Goal: Task Accomplishment & Management: Manage account settings

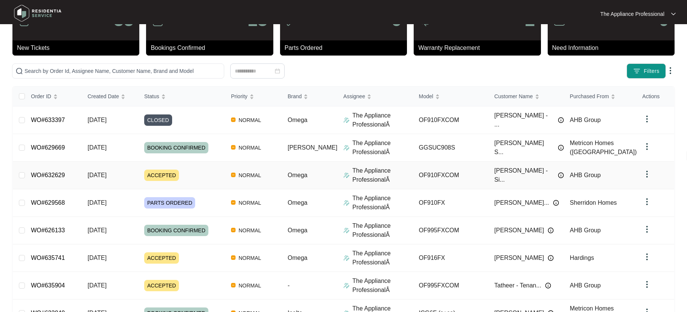
scroll to position [99, 0]
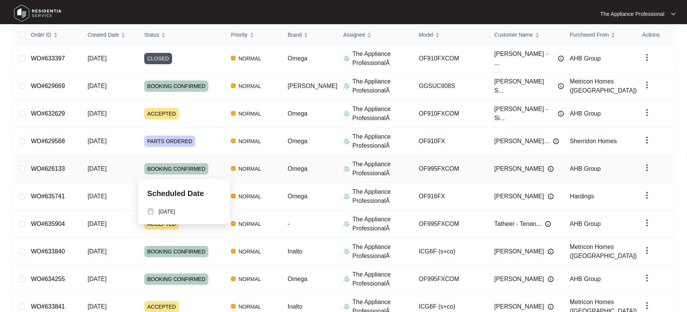
click at [157, 168] on span "BOOKING CONFIRMED" at bounding box center [176, 168] width 64 height 11
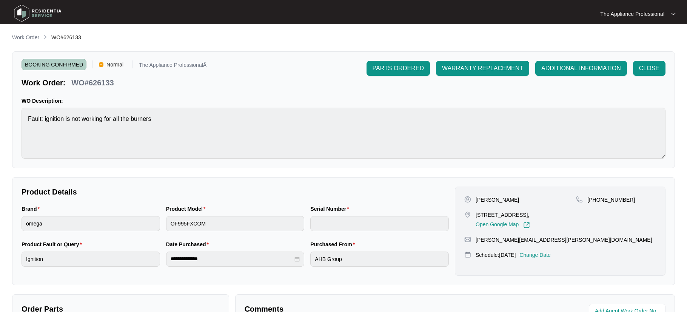
click at [542, 255] on p "Change Date" at bounding box center [534, 255] width 31 height 8
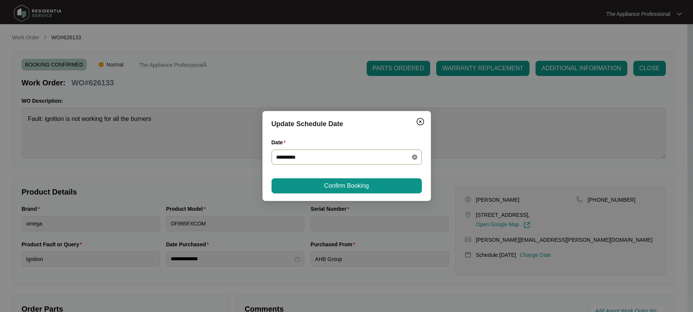
click at [414, 157] on icon "close-circle" at bounding box center [414, 156] width 5 height 5
click at [394, 159] on input "Date" at bounding box center [342, 157] width 132 height 8
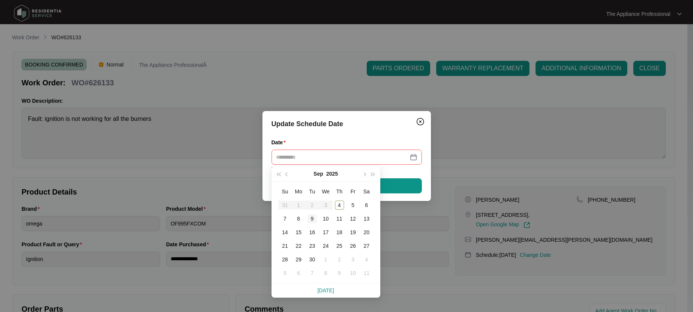
click at [312, 219] on div "9" at bounding box center [312, 218] width 9 height 9
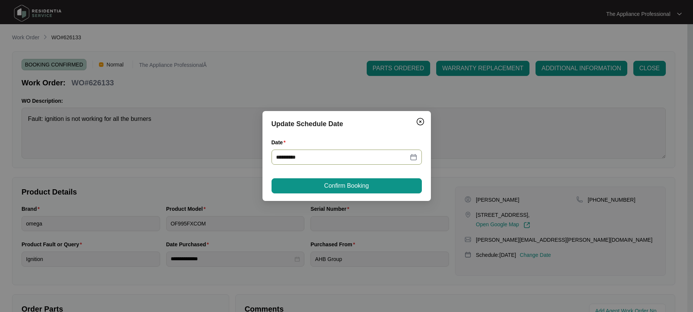
type input "**********"
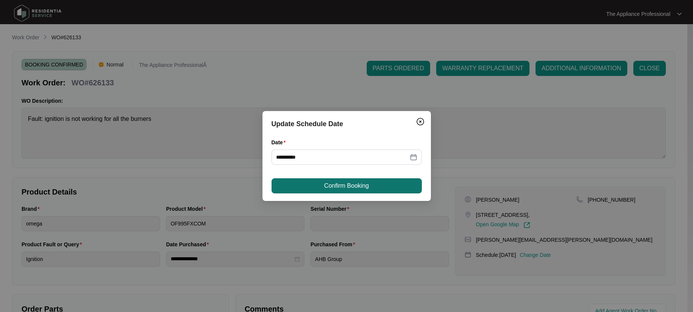
click at [329, 189] on span "Confirm Booking" at bounding box center [346, 185] width 45 height 9
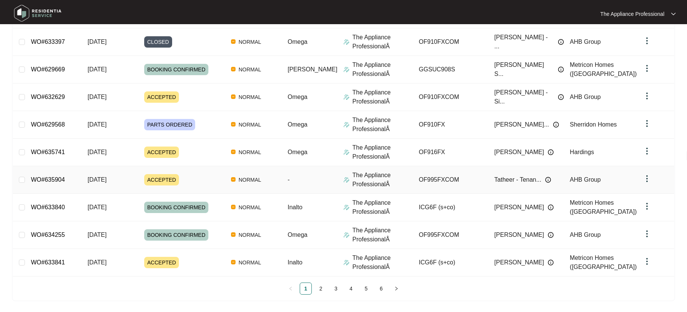
scroll to position [144, 0]
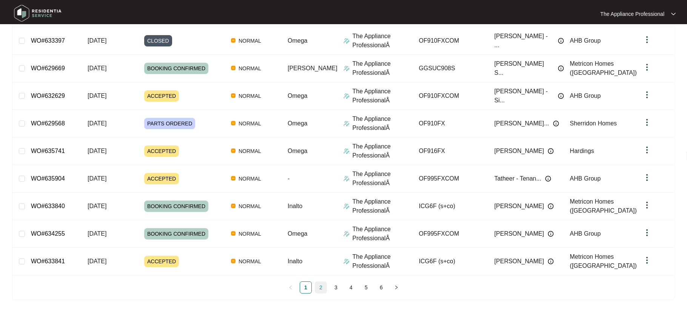
click at [322, 289] on link "2" at bounding box center [320, 287] width 11 height 11
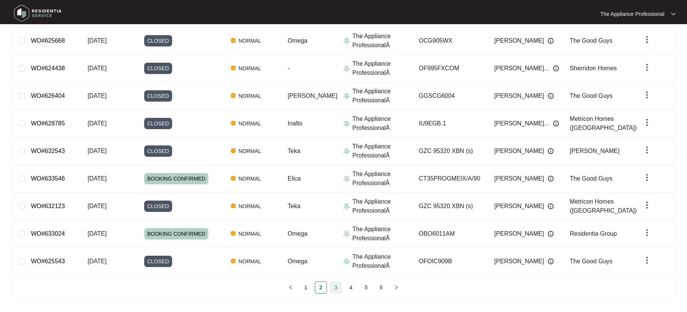
click at [336, 285] on link "3" at bounding box center [335, 287] width 11 height 11
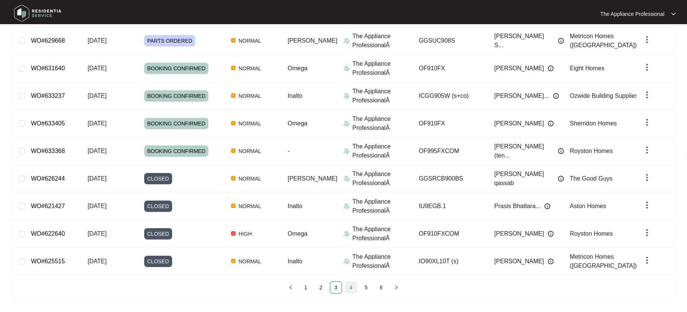
click at [353, 285] on link "4" at bounding box center [350, 287] width 11 height 11
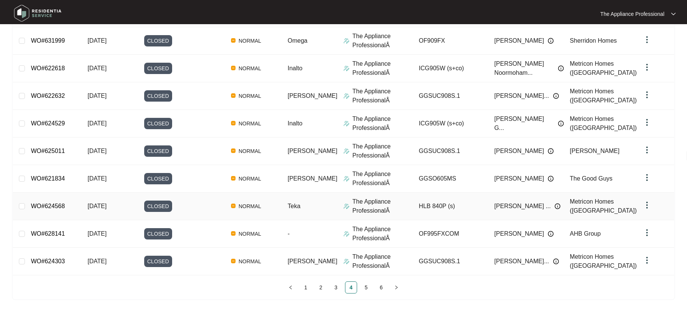
click at [106, 206] on span "[DATE]" at bounding box center [97, 206] width 19 height 6
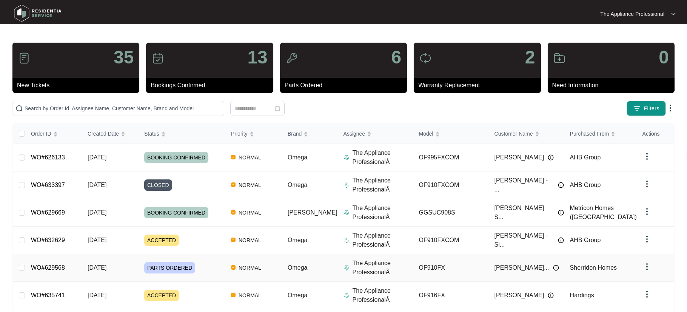
click at [124, 263] on td "[DATE]" at bounding box center [110, 268] width 57 height 28
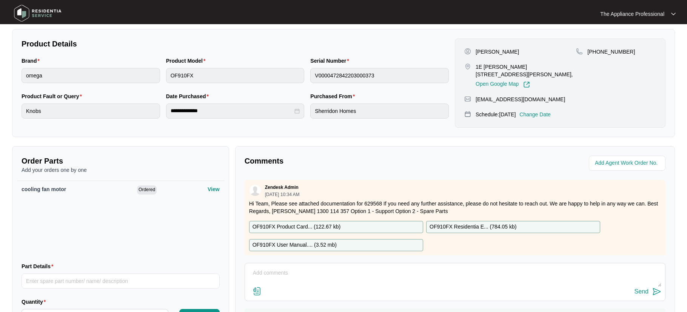
scroll to position [191, 0]
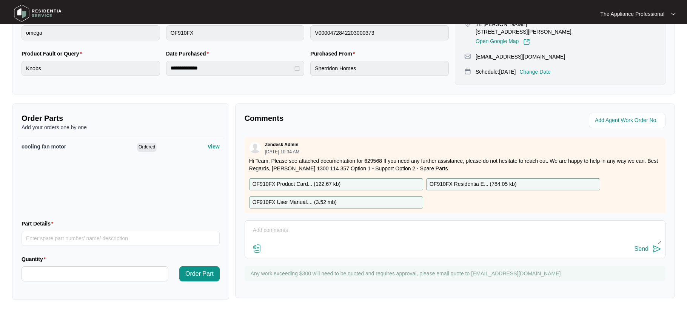
click at [263, 230] on textarea at bounding box center [455, 234] width 413 height 20
type textarea "Job booked in for [DATE]."
click at [395, 247] on div "Send" at bounding box center [455, 249] width 413 height 10
click at [644, 249] on div "Send" at bounding box center [642, 248] width 14 height 7
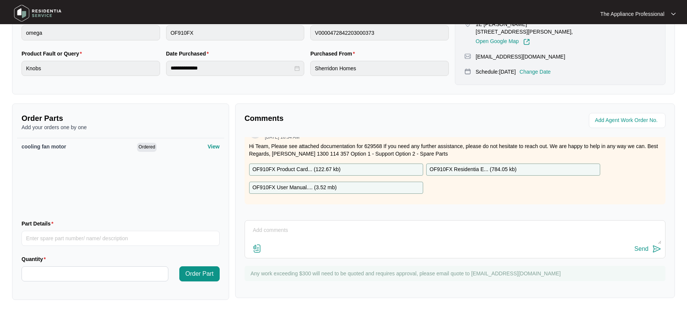
scroll to position [0, 0]
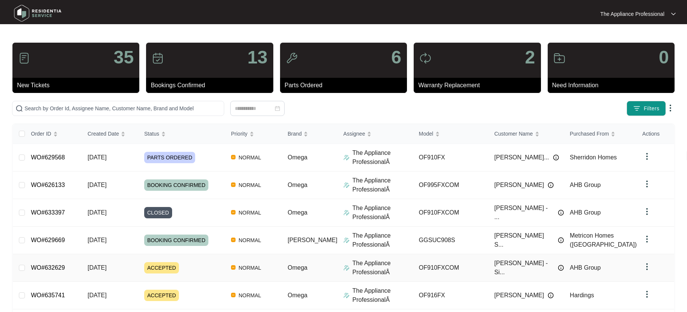
click at [93, 272] on td "[DATE]" at bounding box center [110, 268] width 57 height 28
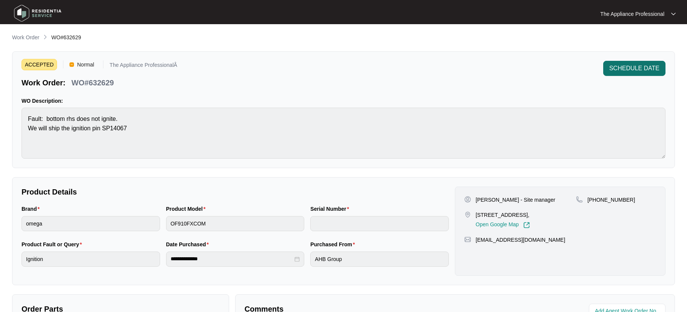
click at [631, 70] on span "SCHEDULE DATE" at bounding box center [634, 68] width 50 height 9
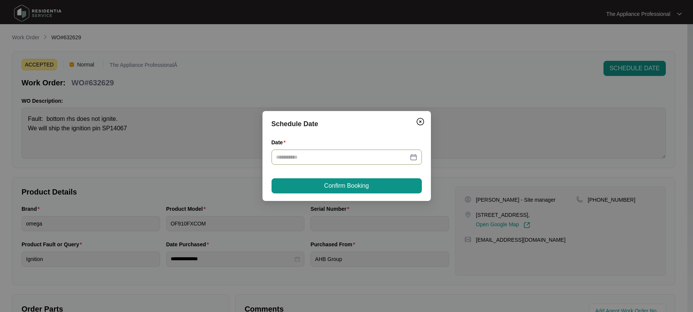
click at [412, 157] on div at bounding box center [346, 157] width 141 height 8
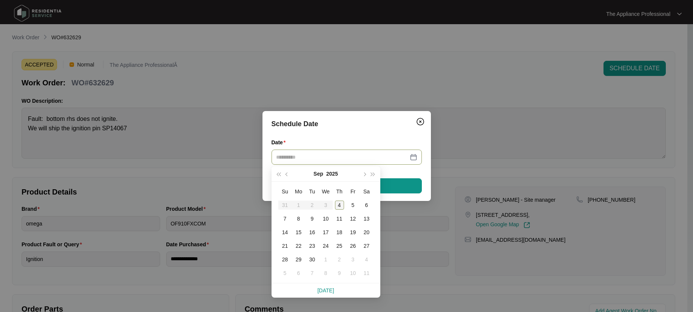
click at [341, 205] on div "4" at bounding box center [339, 204] width 9 height 9
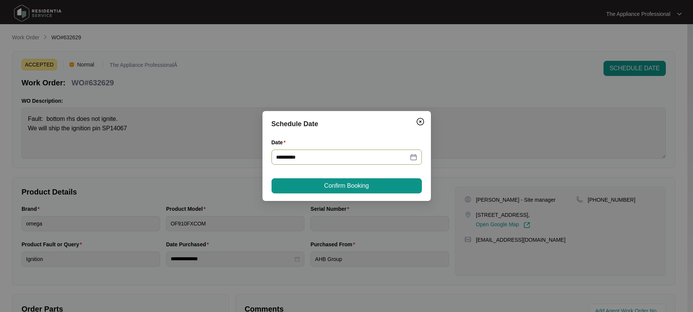
type input "**********"
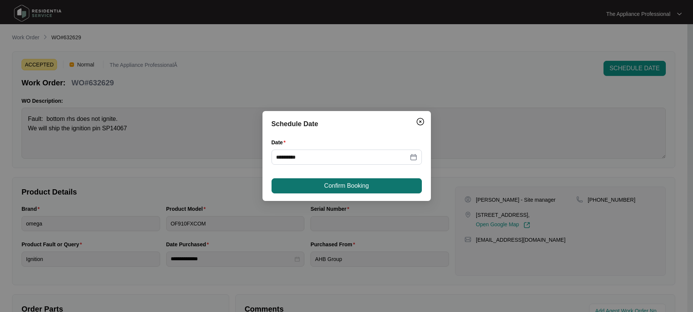
click at [350, 184] on span "Confirm Booking" at bounding box center [346, 185] width 45 height 9
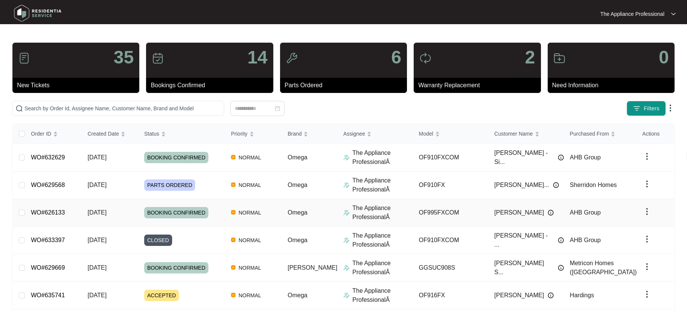
click at [125, 214] on td "[DATE]" at bounding box center [110, 213] width 57 height 28
